Goal: Use online tool/utility: Utilize a website feature to perform a specific function

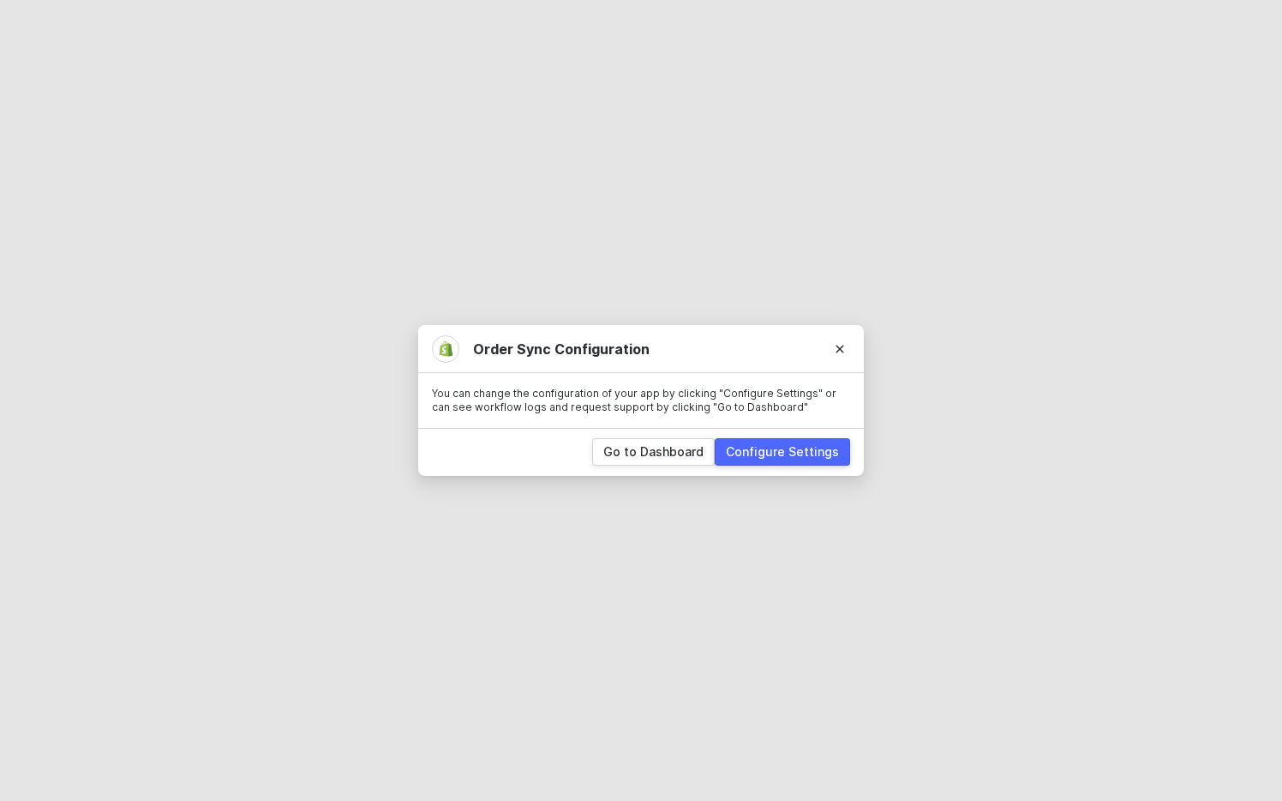
click at [798, 457] on div "Configure Settings" at bounding box center [782, 451] width 113 height 17
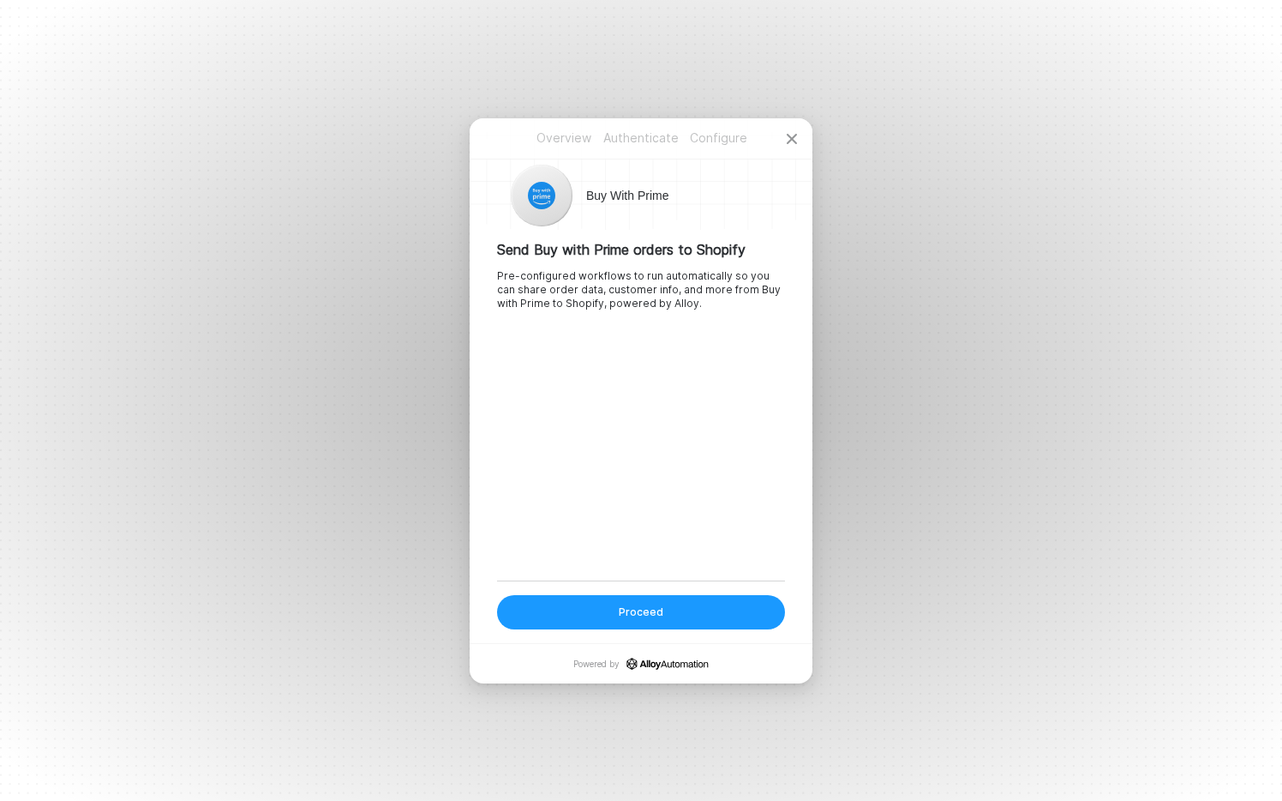
click at [692, 616] on button "Proceed" at bounding box center [641, 612] width 288 height 34
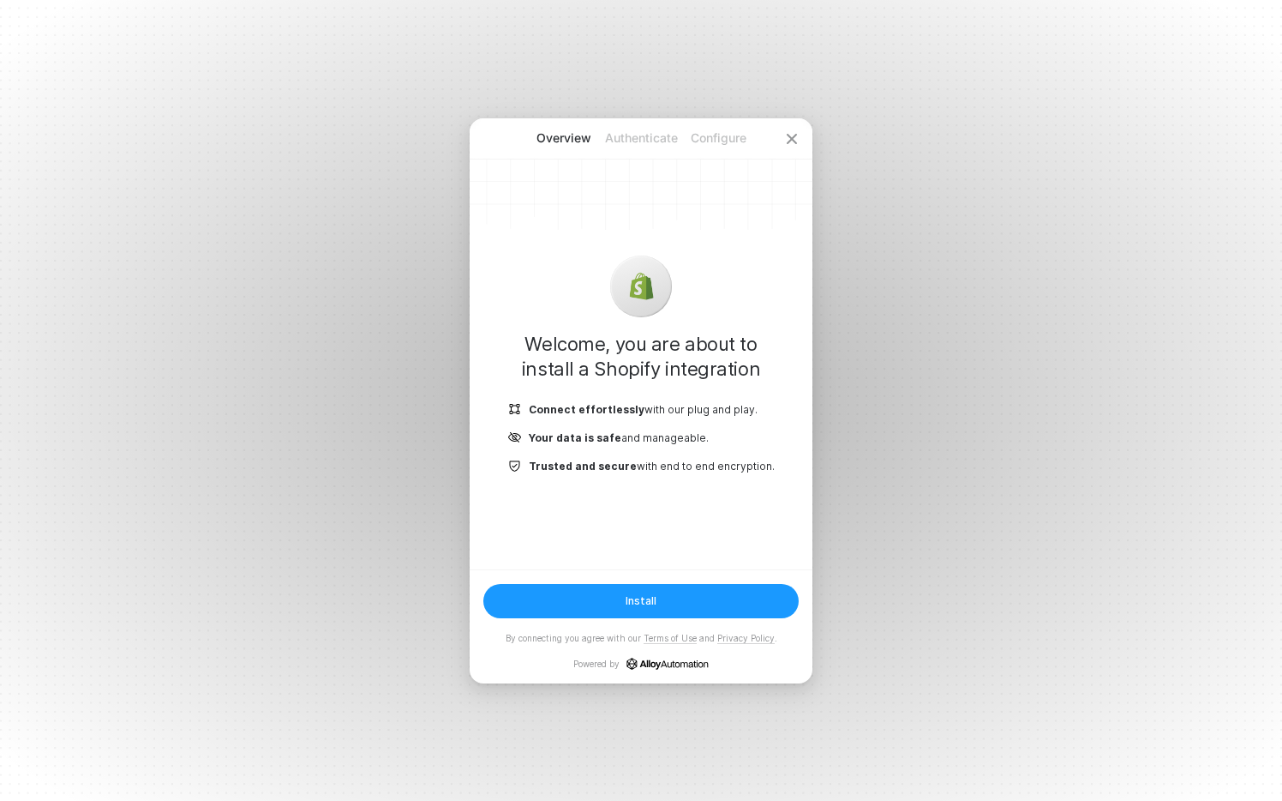
click at [691, 582] on div "Install By connecting you agree with our Terms of Use and Privacy Policy . Powe…" at bounding box center [641, 626] width 343 height 114
click at [797, 134] on icon "icon-close" at bounding box center [792, 139] width 14 height 14
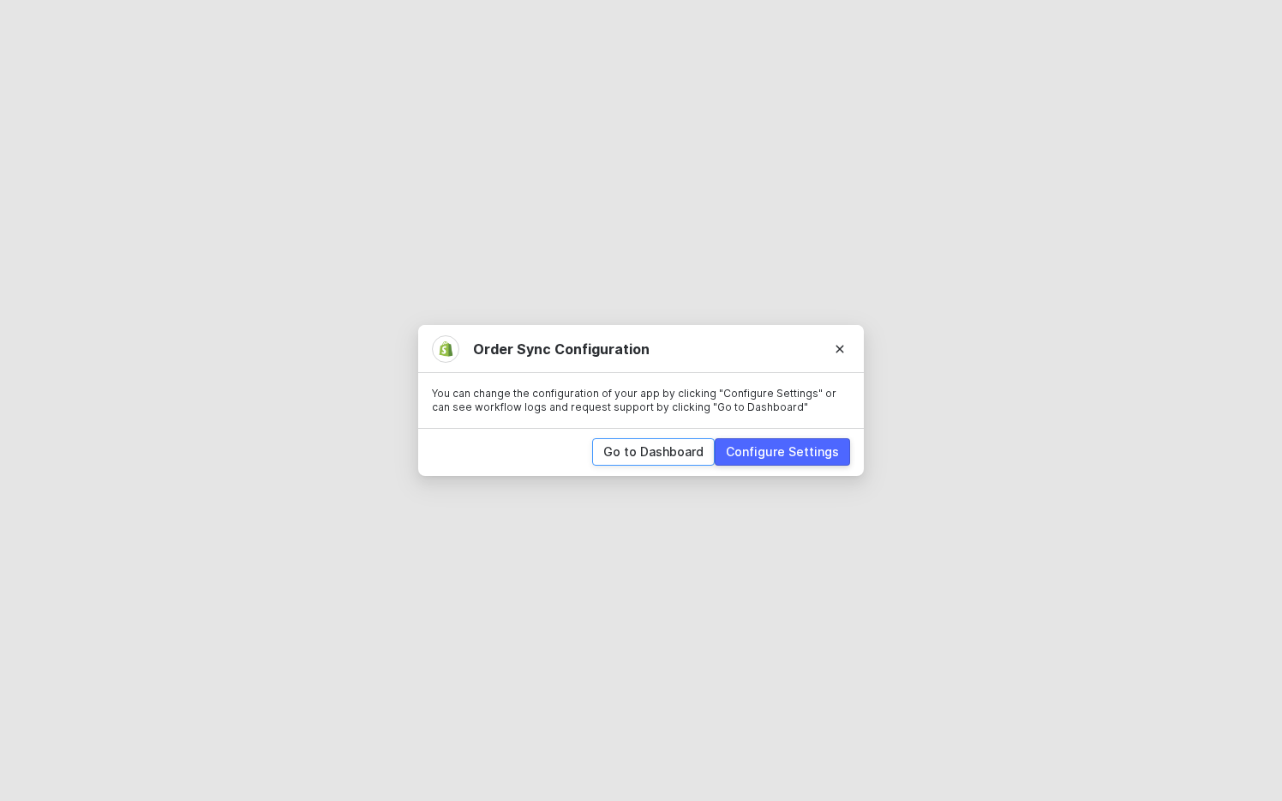
click at [689, 454] on div "Go to Dashboard" at bounding box center [653, 451] width 100 height 17
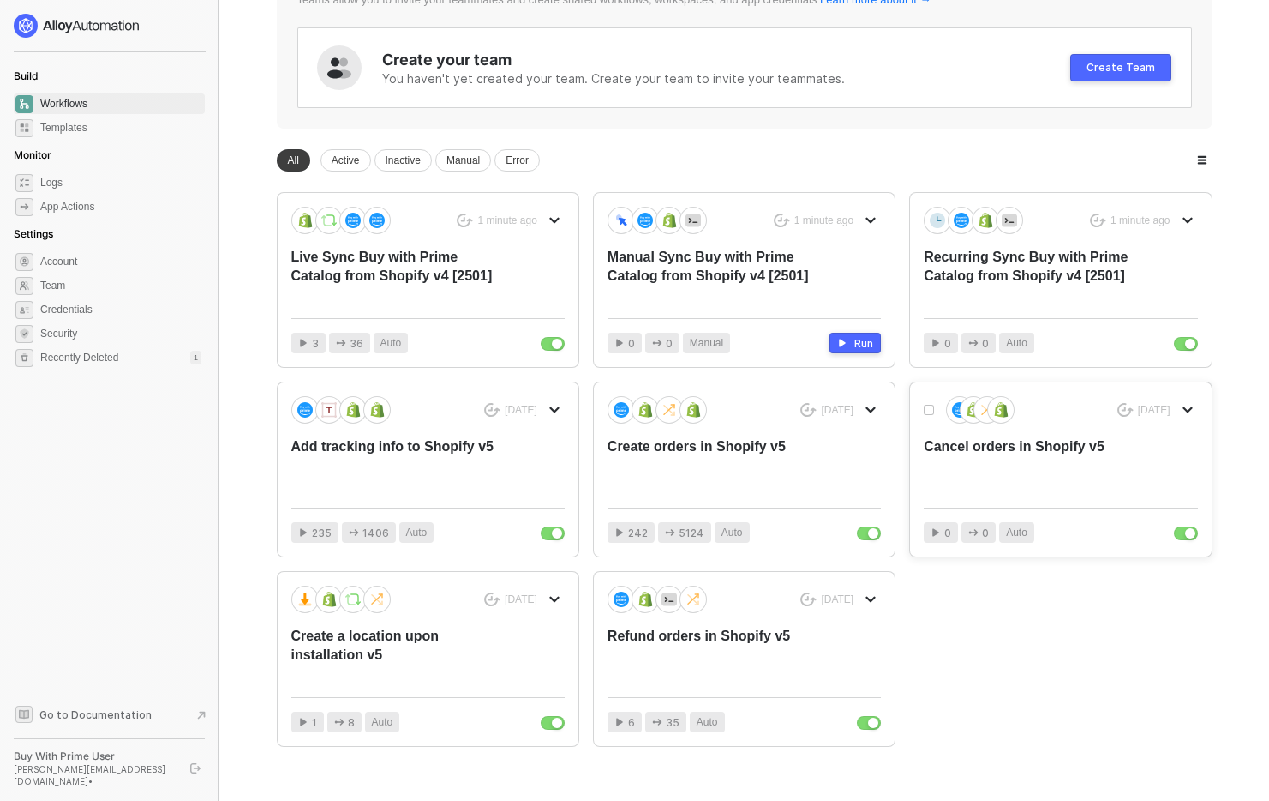
scroll to position [220, 0]
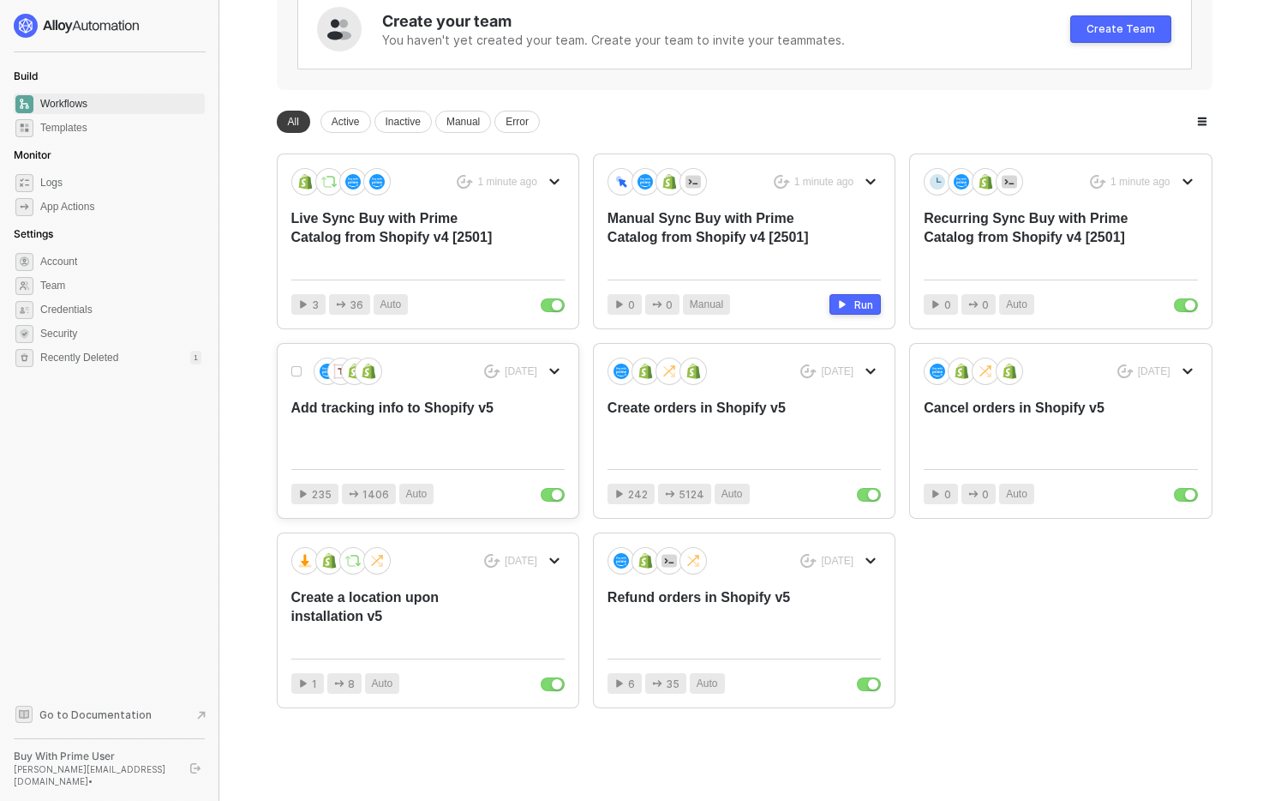
click at [369, 440] on div "Add tracking info to Shopify v5" at bounding box center [400, 427] width 219 height 57
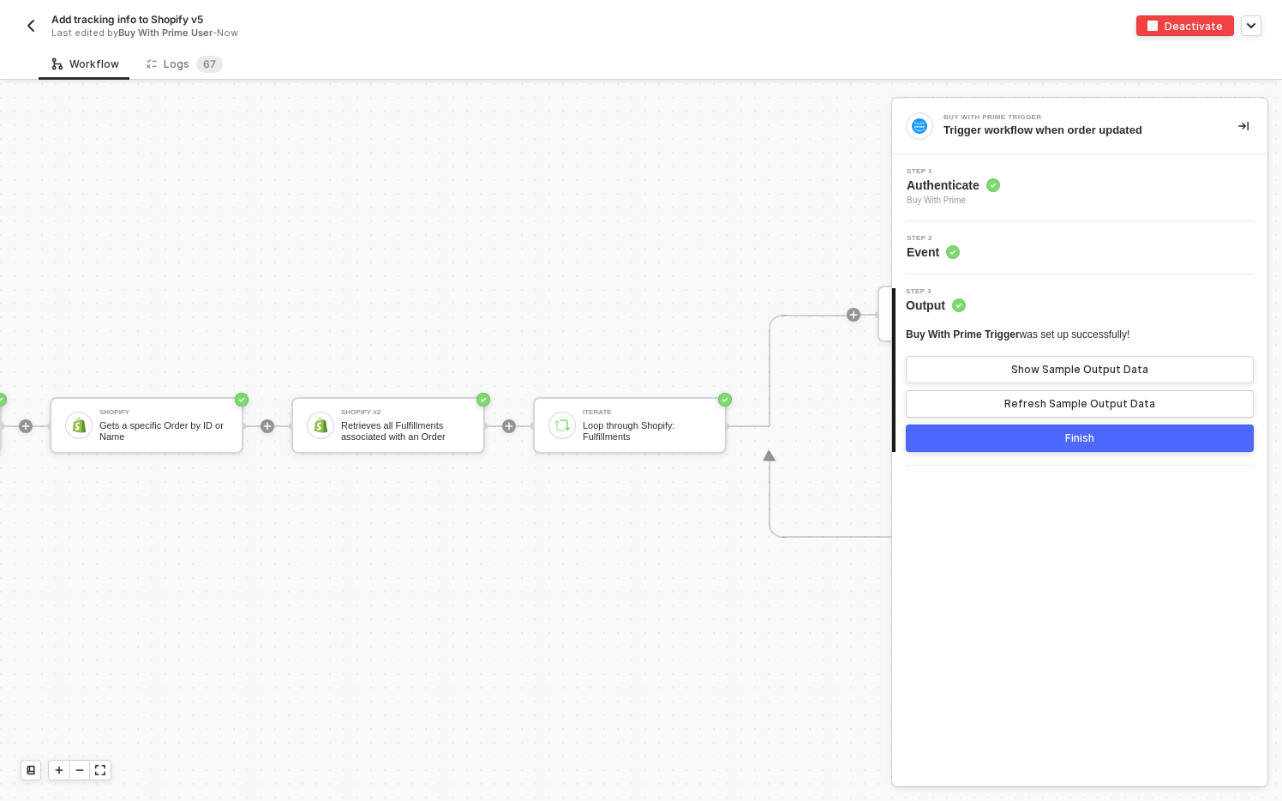
scroll to position [45, 473]
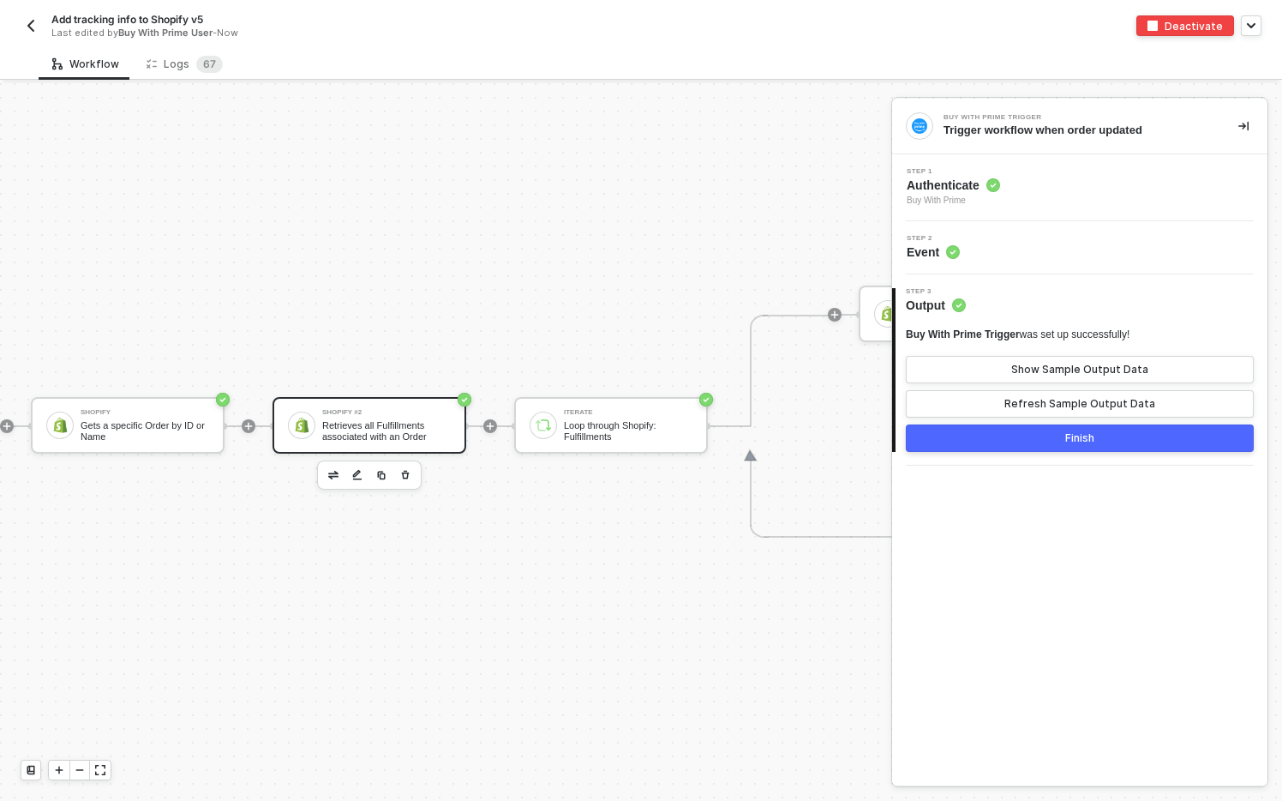
click at [408, 420] on div "Retrieves all Fulfillments associated with an Order" at bounding box center [386, 430] width 129 height 21
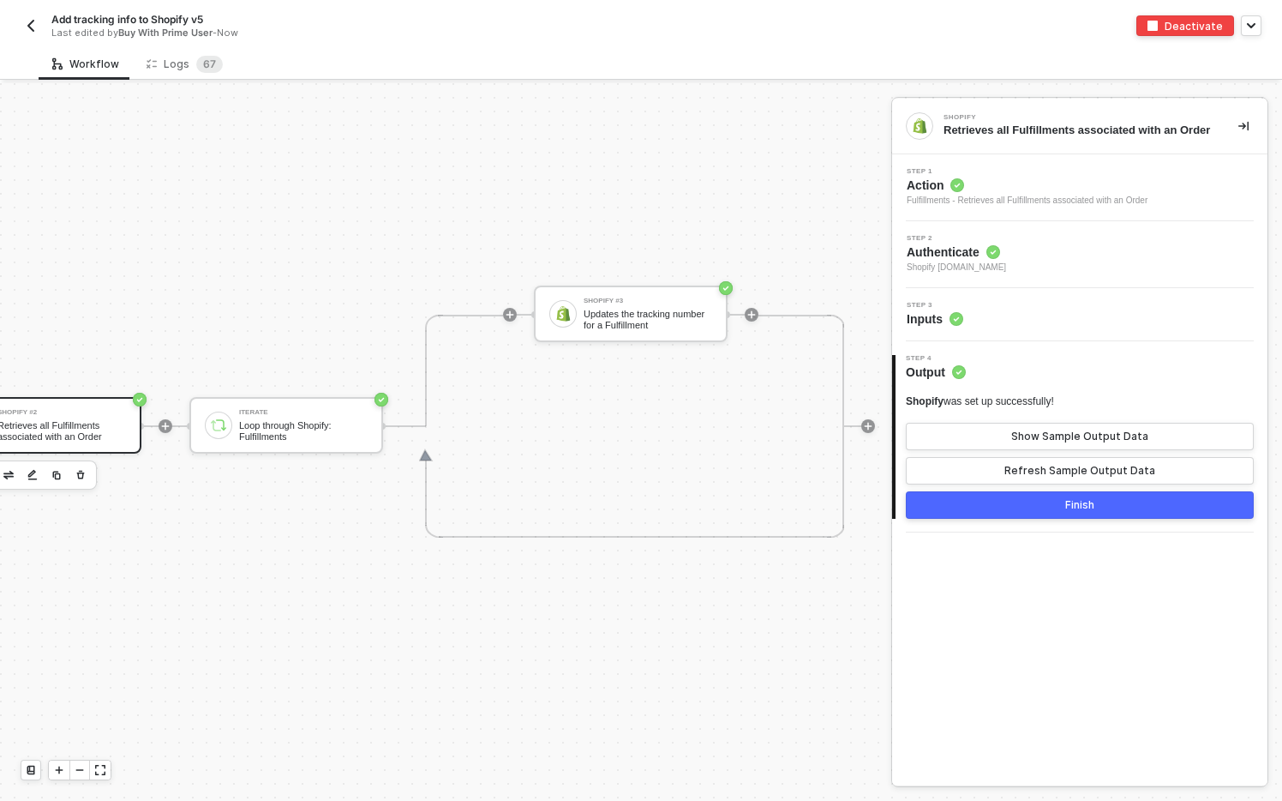
scroll to position [45, 819]
